Goal: Task Accomplishment & Management: Use online tool/utility

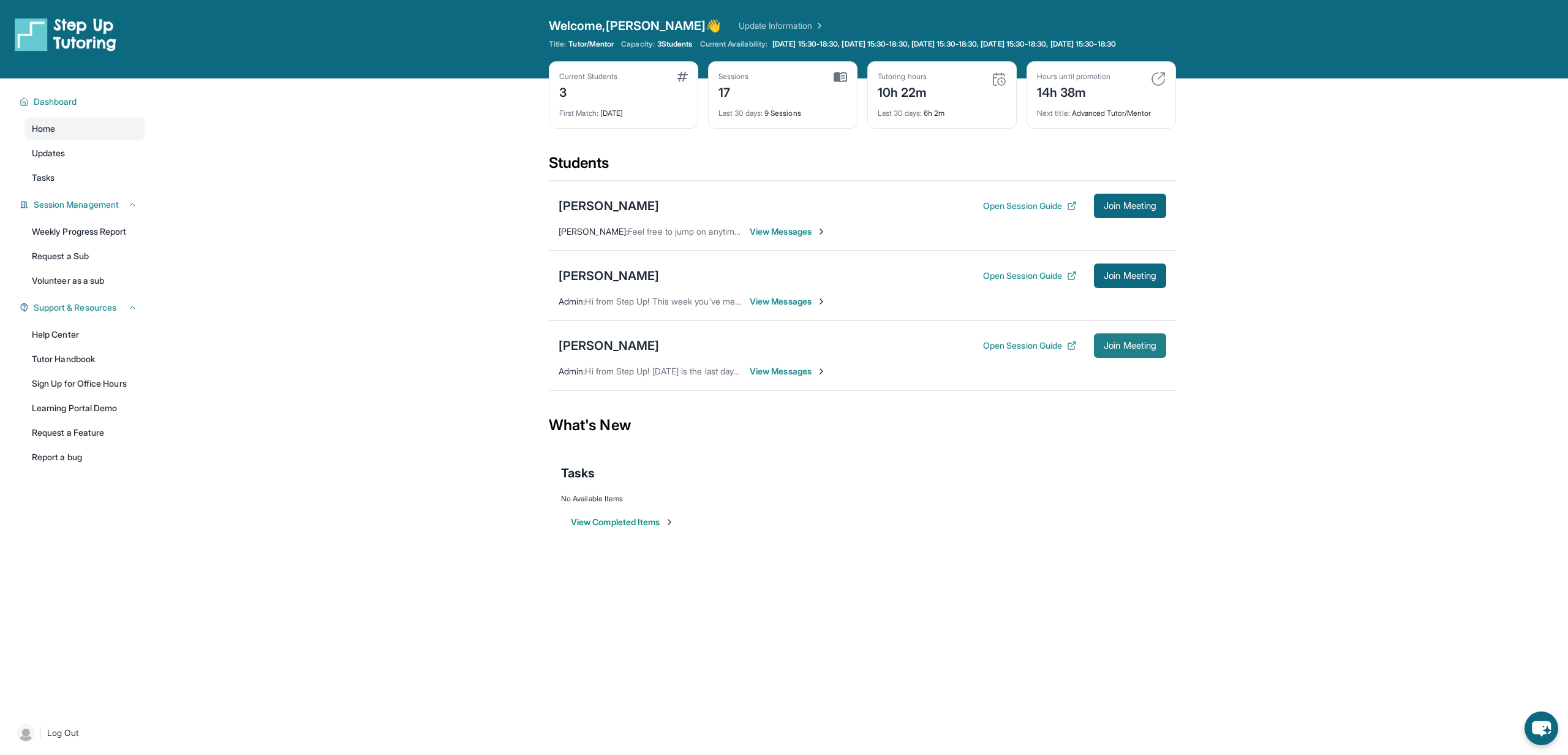
click at [1122, 350] on span "Join Meeting" at bounding box center [1130, 346] width 53 height 8
click at [1104, 350] on span "Join Meeting" at bounding box center [1130, 346] width 53 height 8
